Goal: Navigation & Orientation: Understand site structure

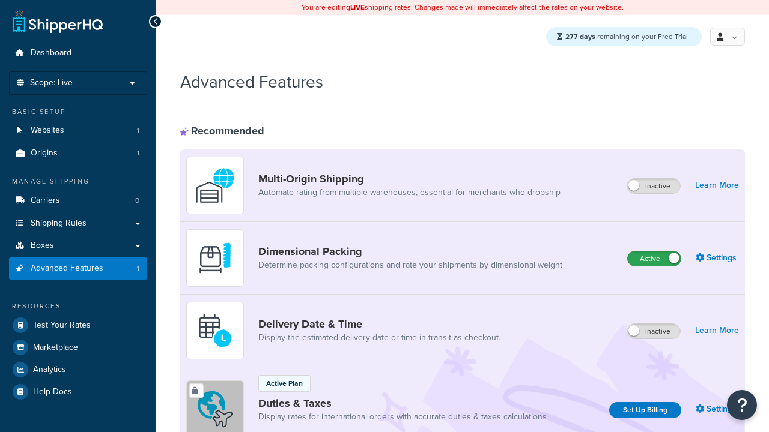
click at [654, 259] on label "Active" at bounding box center [654, 259] width 53 height 14
